Goal: Information Seeking & Learning: Learn about a topic

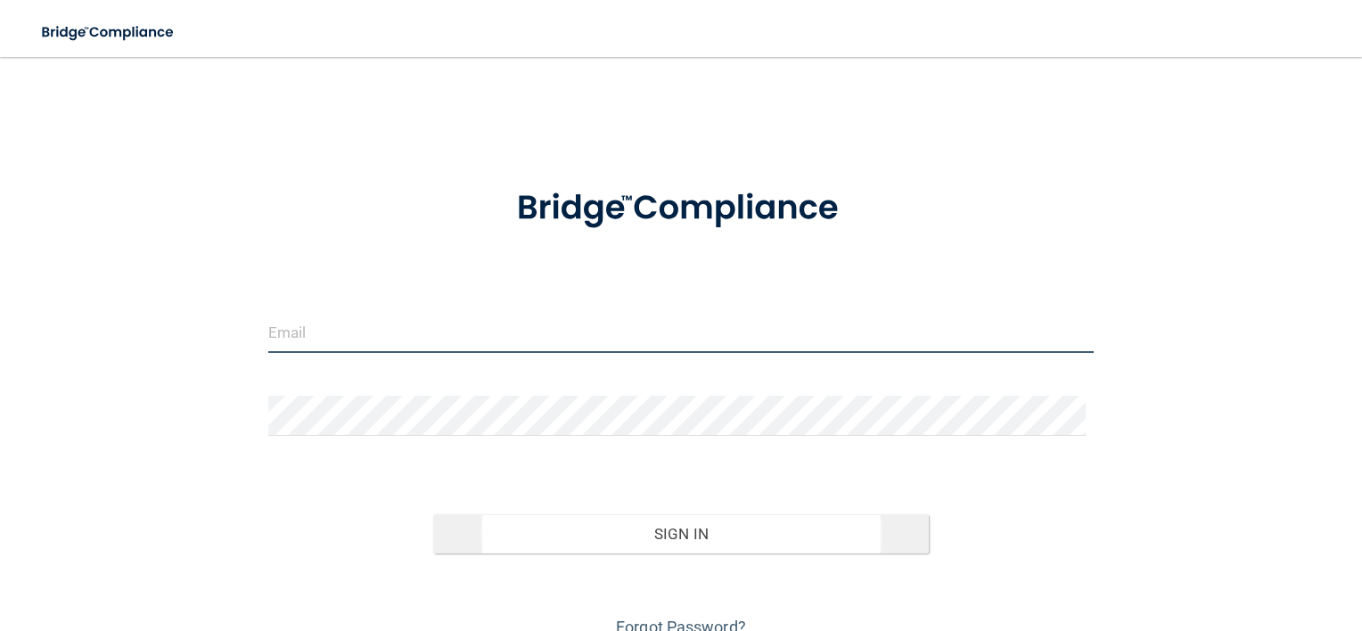
type input "[EMAIL_ADDRESS][DOMAIN_NAME]"
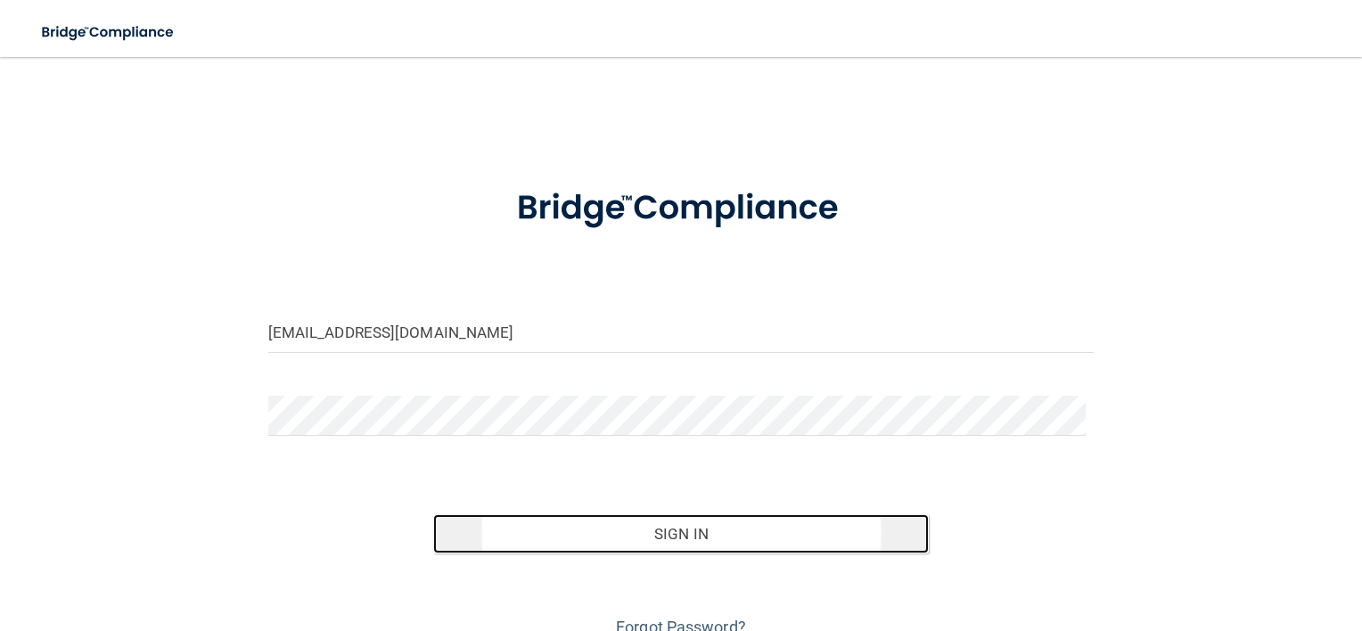
click at [652, 535] on button "Sign In" at bounding box center [681, 533] width 496 height 39
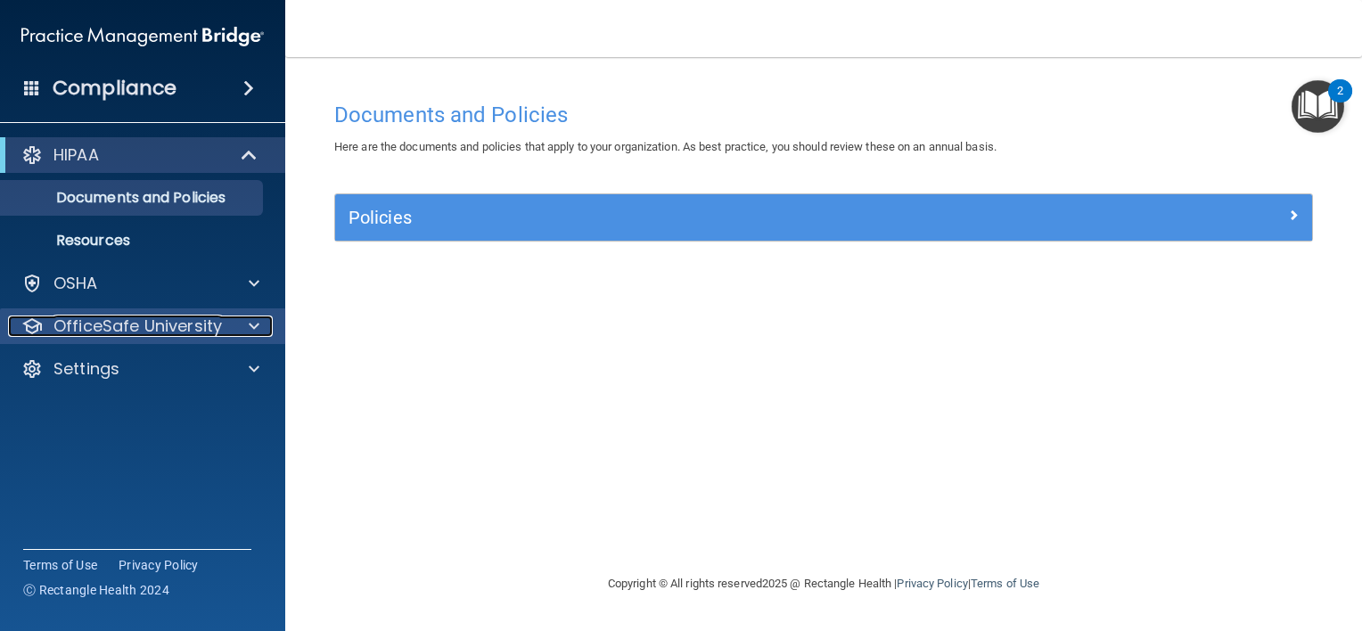
click at [160, 323] on p "OfficeSafe University" at bounding box center [137, 326] width 168 height 21
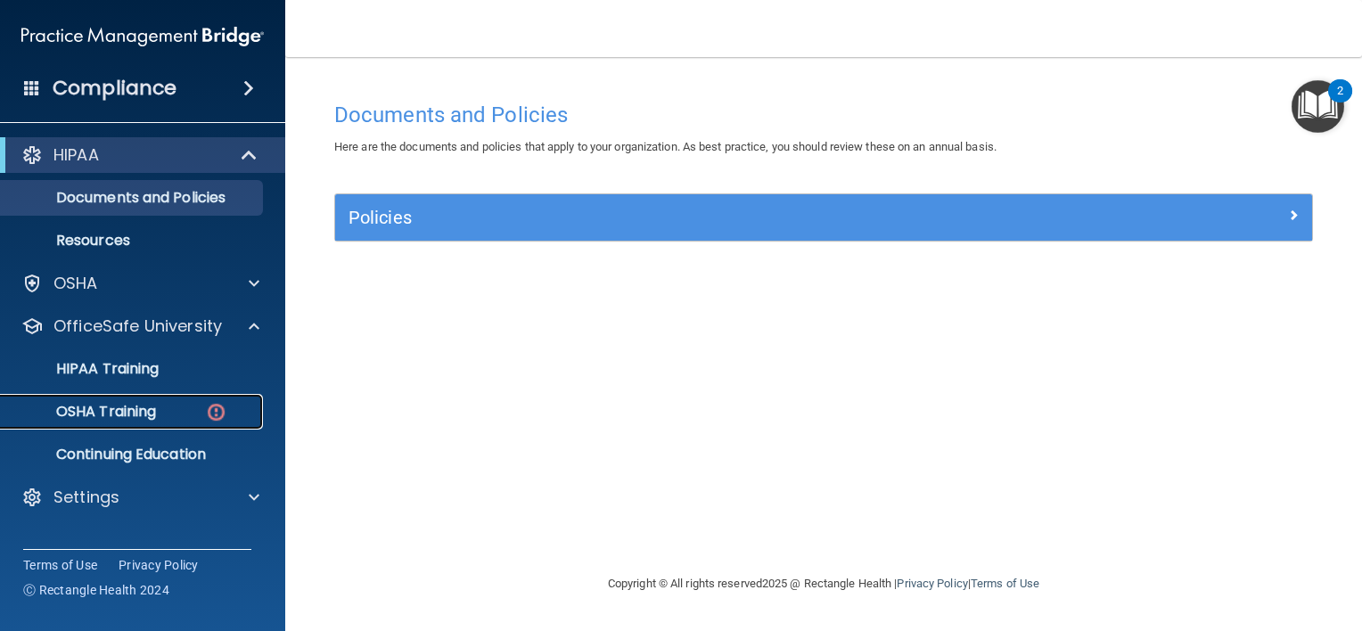
click at [203, 405] on div "OSHA Training" at bounding box center [133, 412] width 243 height 18
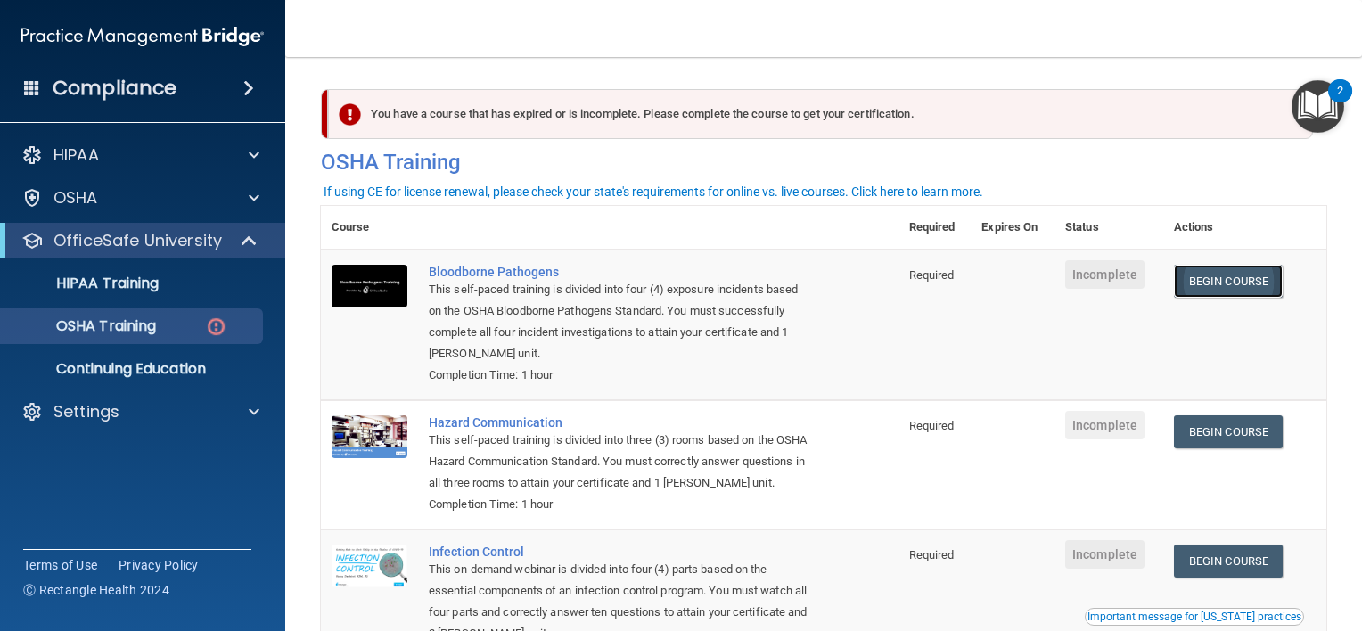
click at [1200, 275] on link "Begin Course" at bounding box center [1228, 281] width 109 height 33
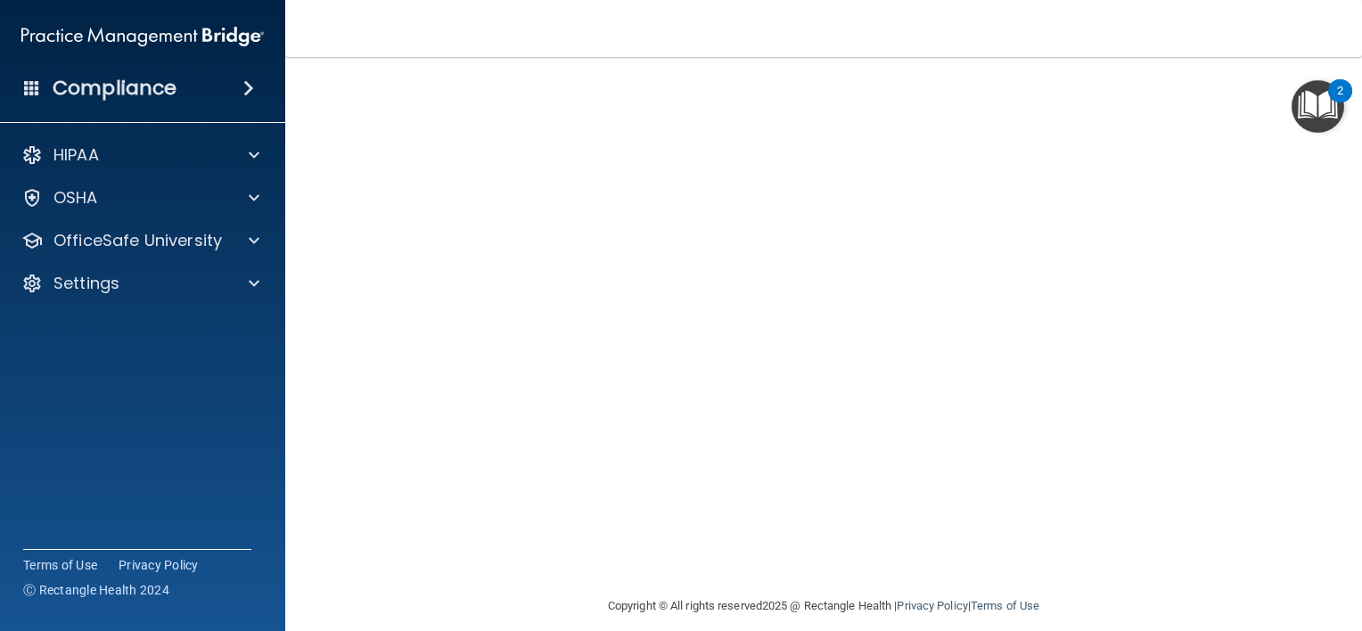
scroll to position [132, 0]
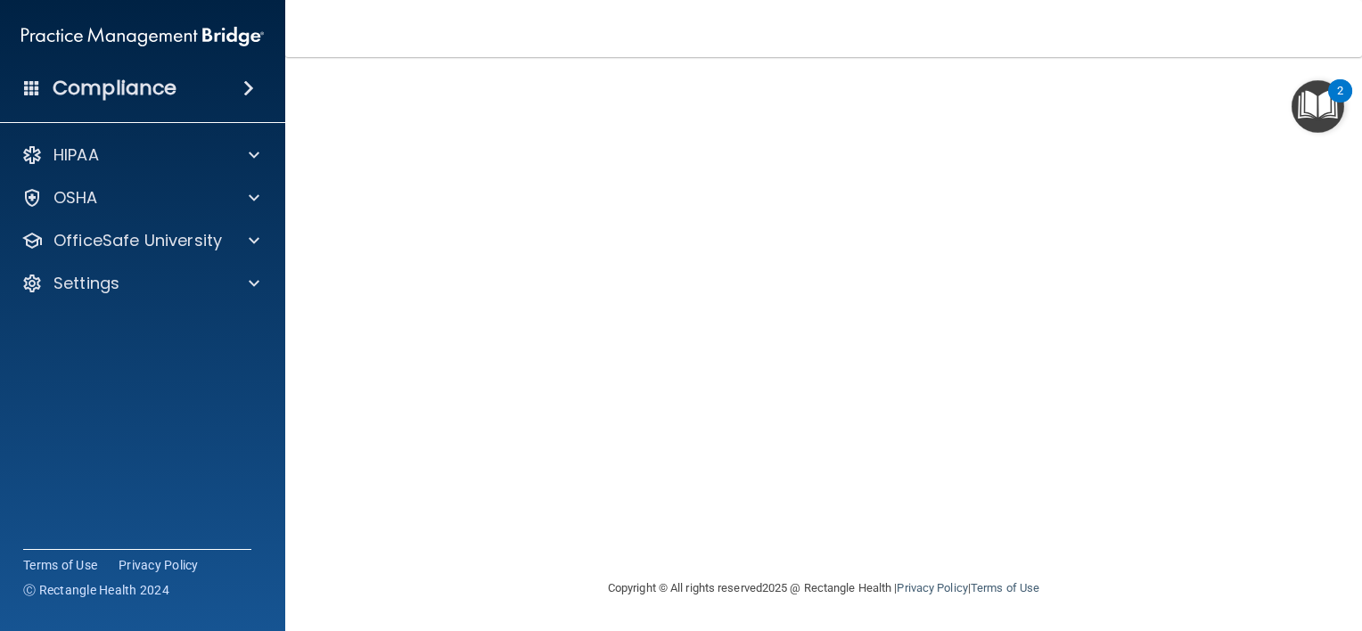
click at [1322, 102] on img "Open Resource Center, 2 new notifications" at bounding box center [1318, 106] width 53 height 53
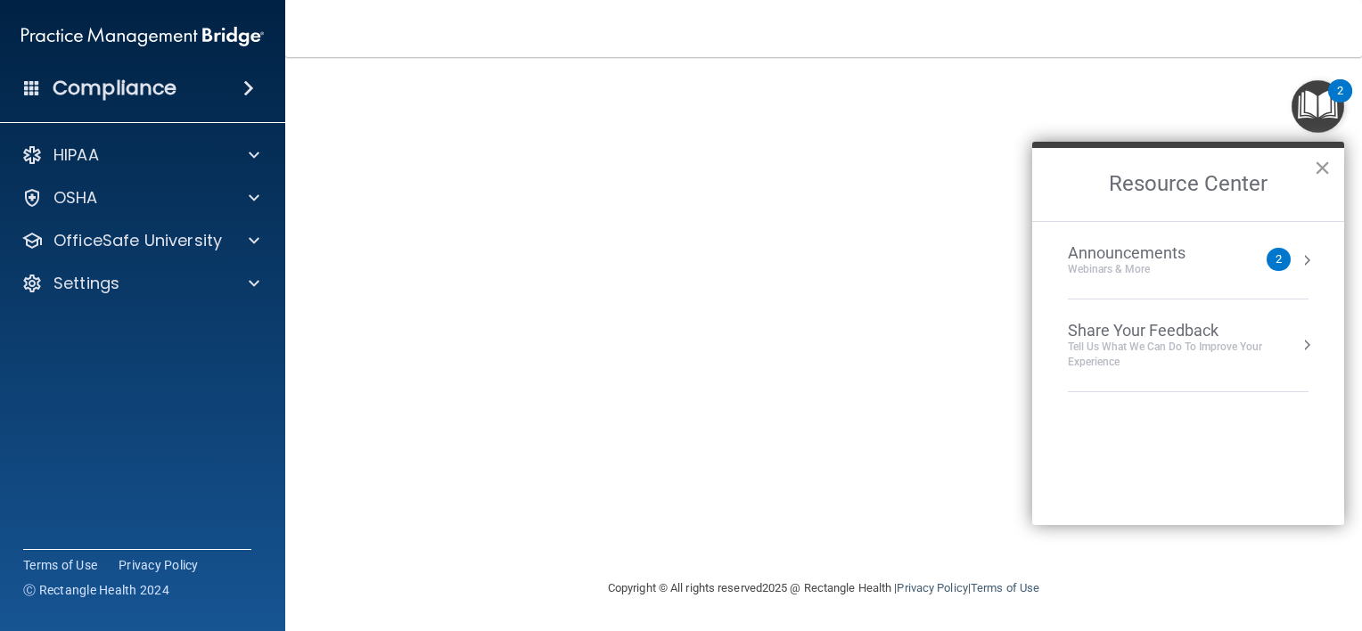
click at [1316, 161] on button "×" at bounding box center [1322, 167] width 17 height 29
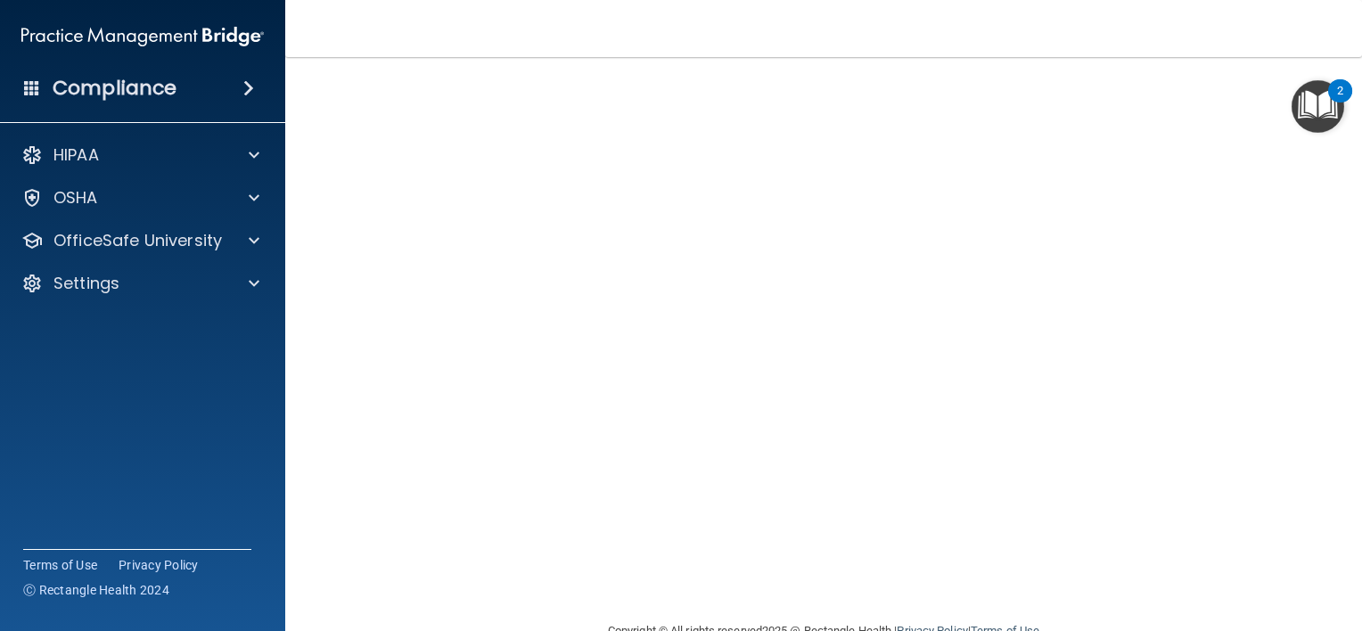
scroll to position [13, 0]
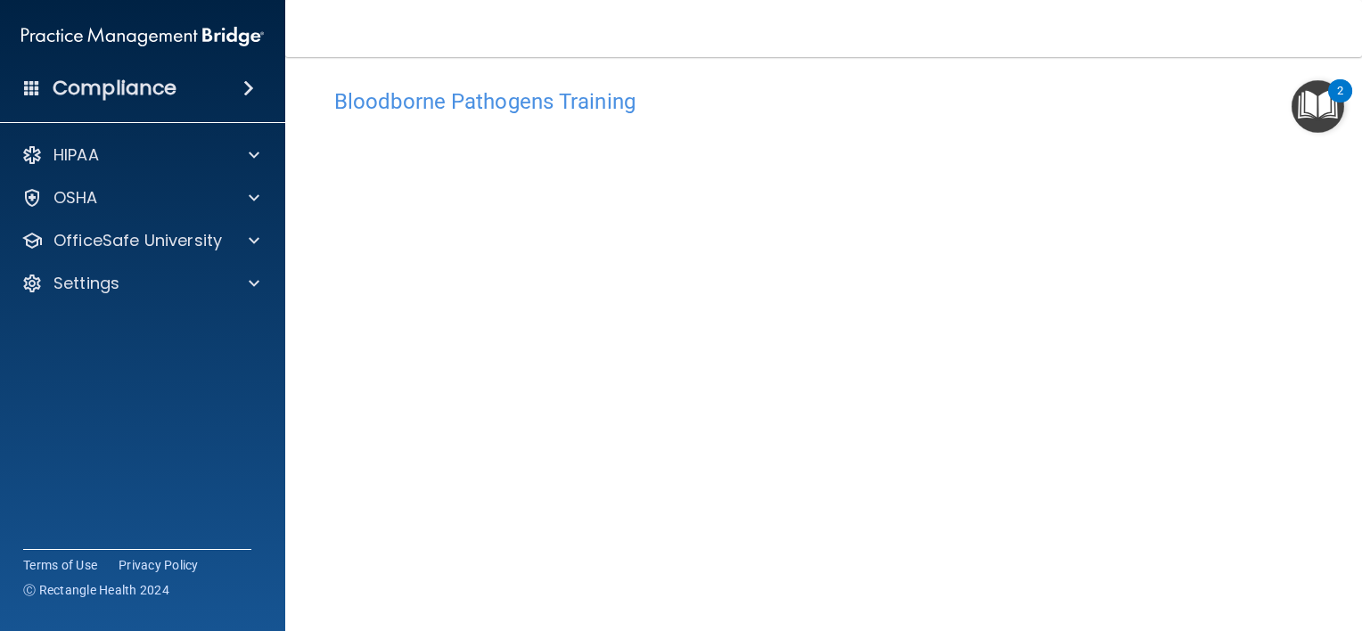
click at [3, 348] on accordion "HIPAA Documents and Policies Report an Incident Business Associates Emergency P…" at bounding box center [143, 265] width 286 height 270
